Goal: Entertainment & Leisure: Browse casually

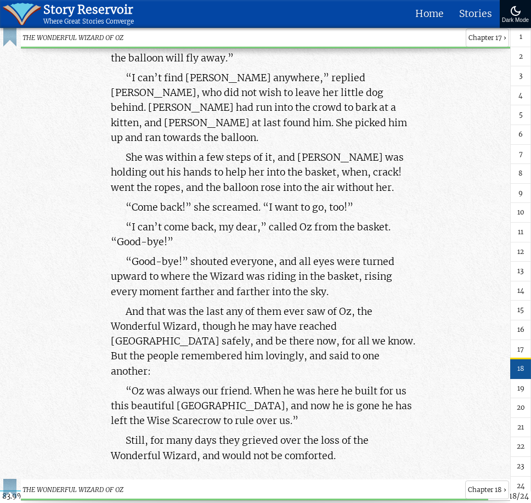
scroll to position [54041, 0]
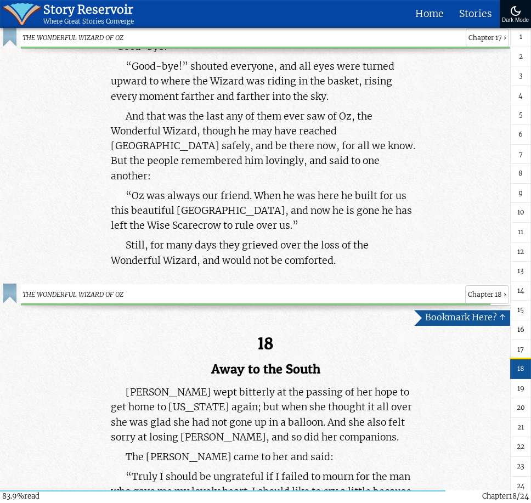
click at [521, 39] on link "1" at bounding box center [520, 37] width 21 height 20
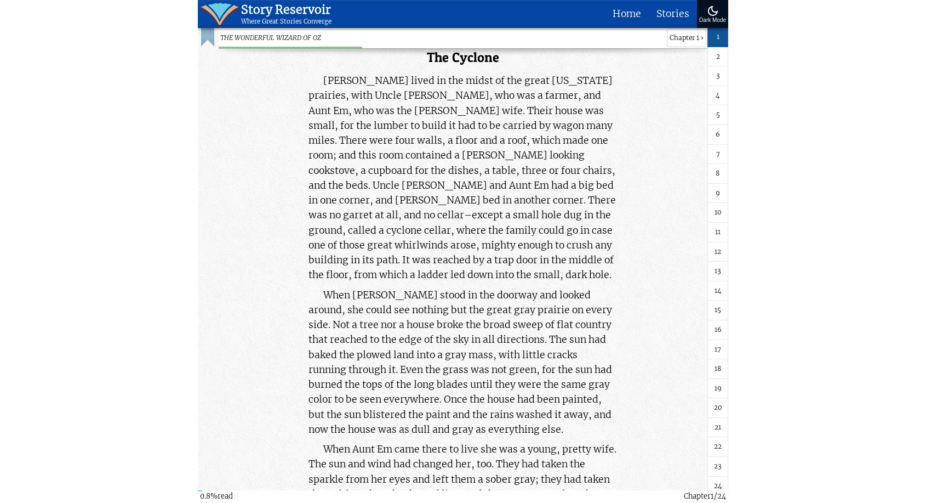
scroll to position [394, 0]
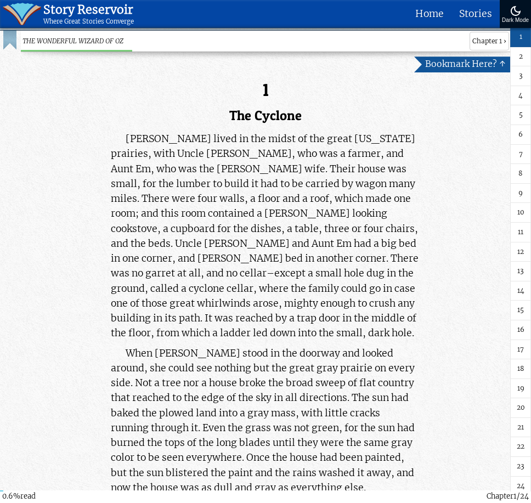
click at [106, 41] on span "THE WONDERFUL WIZARD OF OZ" at bounding box center [243, 41] width 443 height 10
copy div "THE WONDERFUL WIZARD OF OZ"
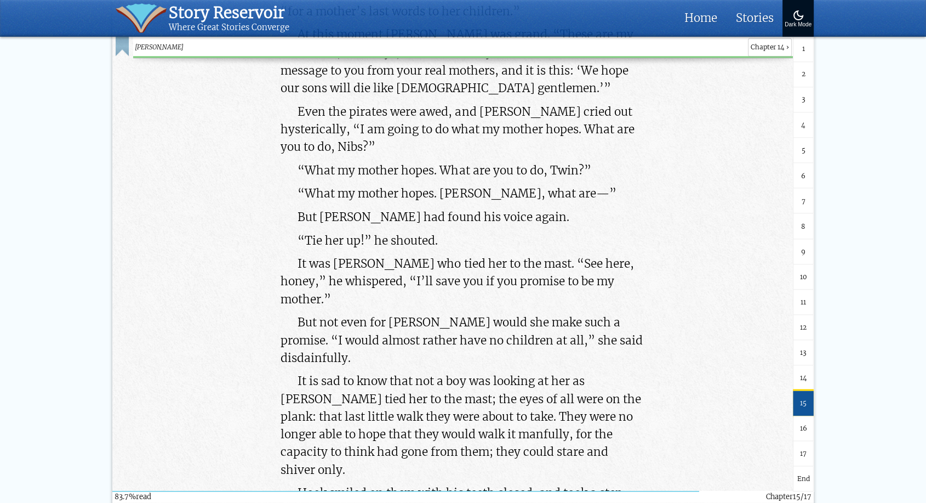
scroll to position [81481, 0]
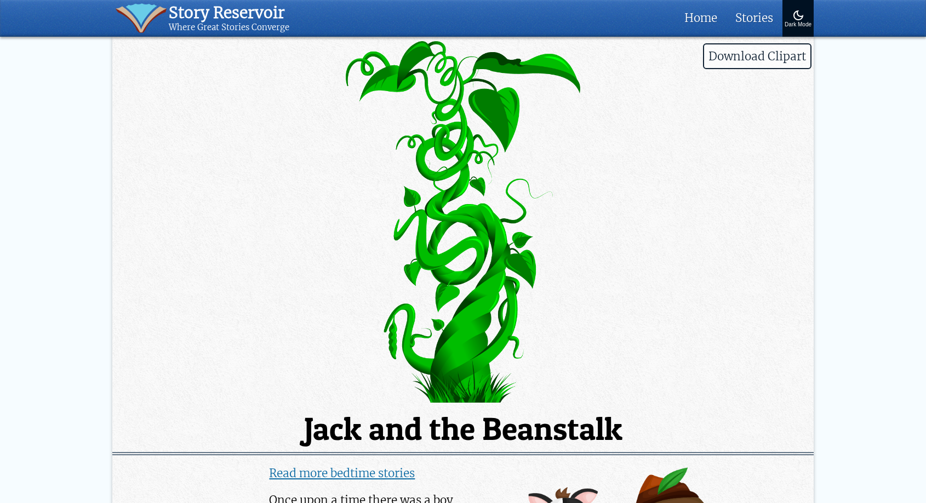
scroll to position [322, 0]
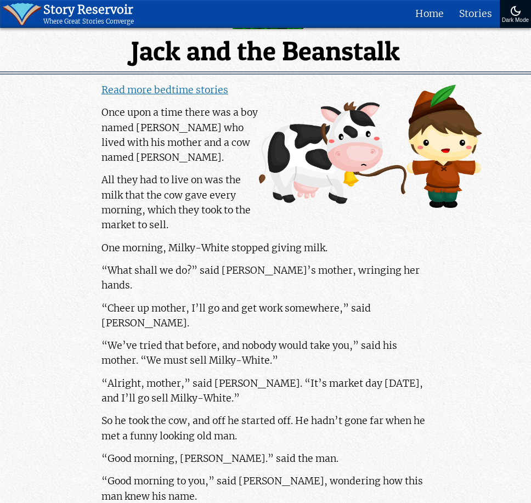
scroll to position [365, 0]
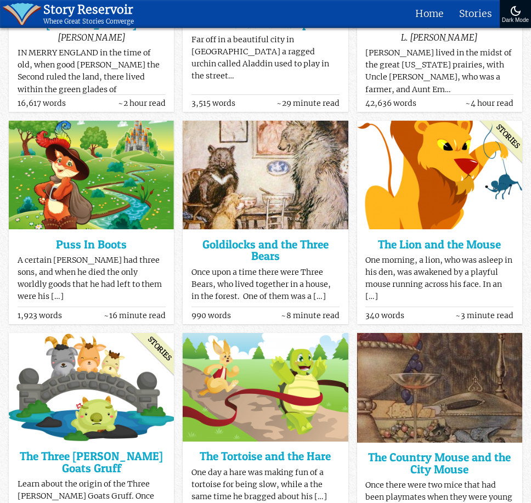
scroll to position [434, 0]
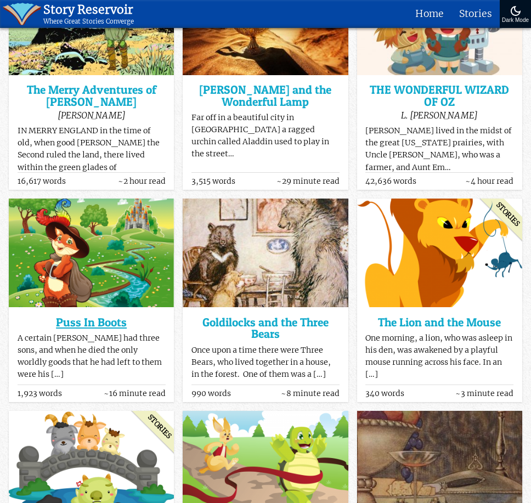
click at [87, 316] on h3 "Puss In Boots" at bounding box center [92, 322] width 148 height 12
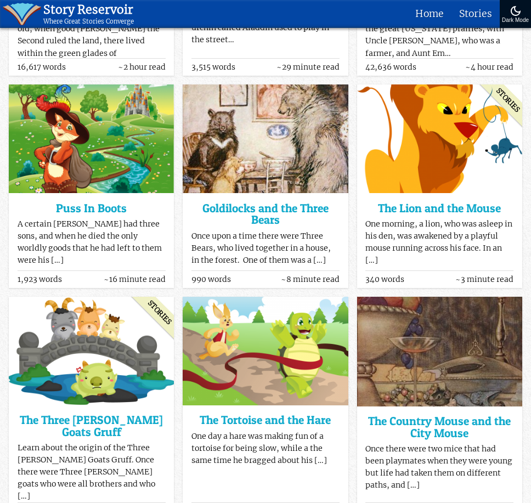
scroll to position [617, 0]
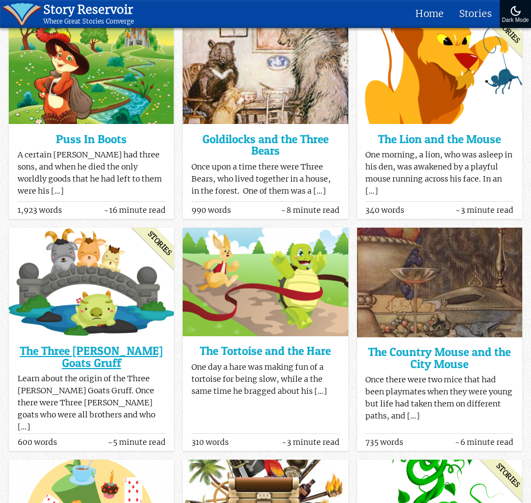
click at [110, 348] on h3 "The Three [PERSON_NAME] Goats Gruff" at bounding box center [92, 357] width 148 height 24
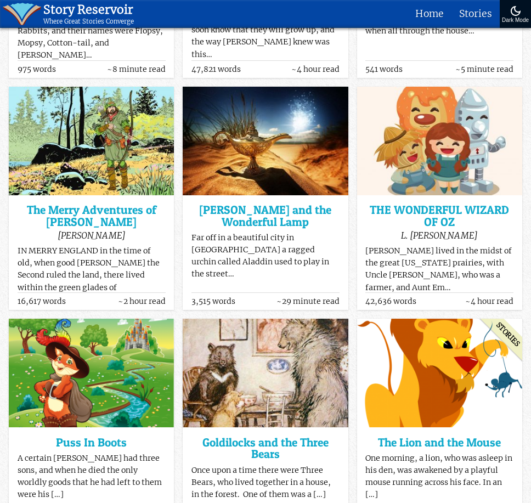
scroll to position [312, 0]
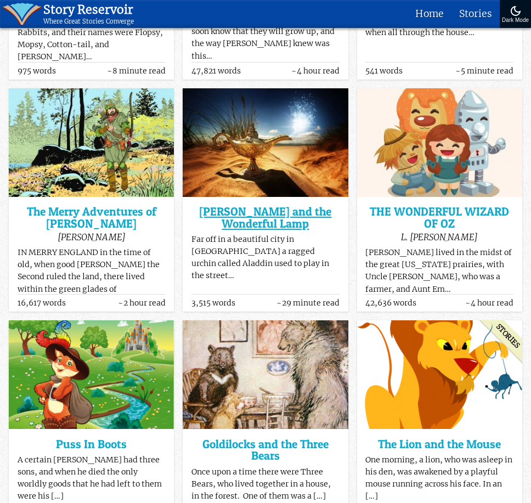
click at [283, 209] on h3 "[PERSON_NAME] and the Wonderful Lamp" at bounding box center [265, 218] width 148 height 24
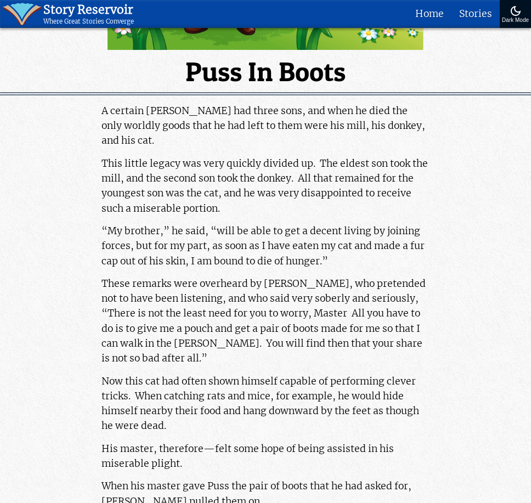
scroll to position [365, 0]
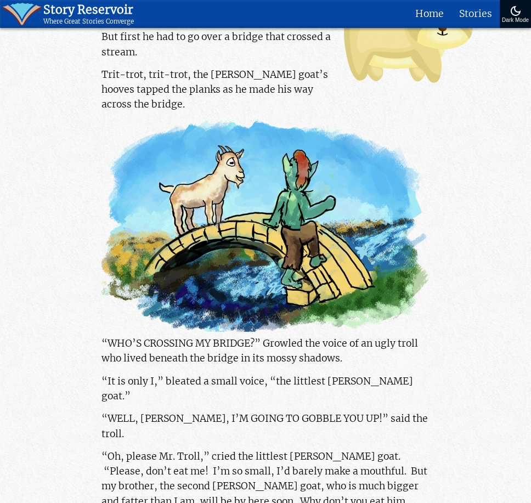
scroll to position [487, 0]
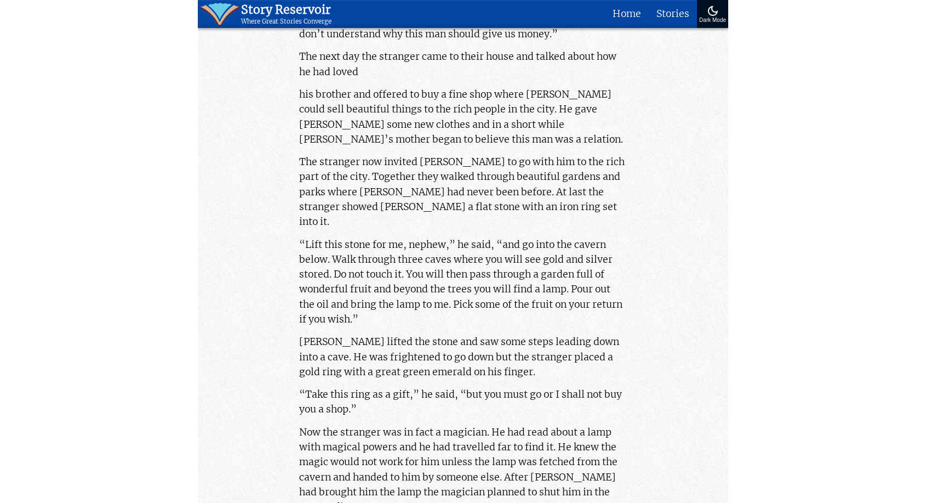
scroll to position [913, 0]
